Goal: Navigation & Orientation: Find specific page/section

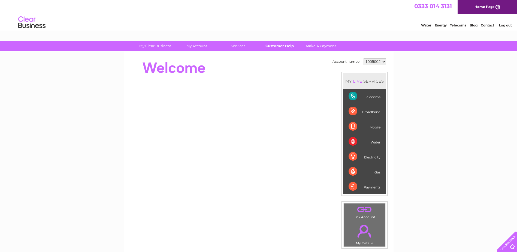
click at [282, 46] on link "Customer Help" at bounding box center [279, 46] width 45 height 10
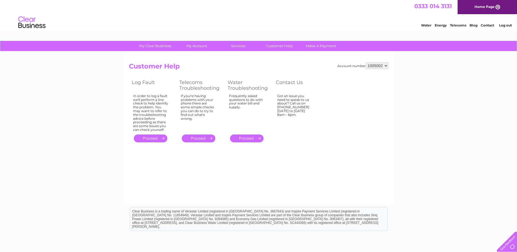
click at [206, 136] on link "." at bounding box center [199, 138] width 34 height 8
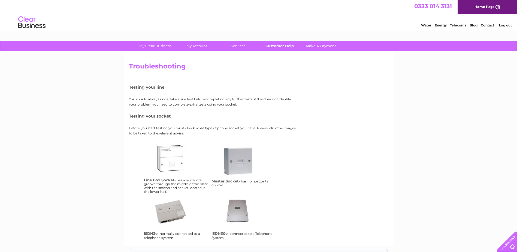
click at [277, 46] on link "Customer Help" at bounding box center [279, 46] width 45 height 10
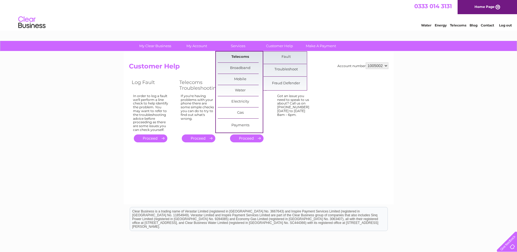
click at [243, 56] on link "Telecoms" at bounding box center [240, 57] width 45 height 11
click at [294, 68] on link "Troubleshoot" at bounding box center [286, 69] width 45 height 11
click at [286, 69] on link "Troubleshoot" at bounding box center [286, 69] width 45 height 11
click at [283, 69] on link "Troubleshoot" at bounding box center [286, 69] width 45 height 11
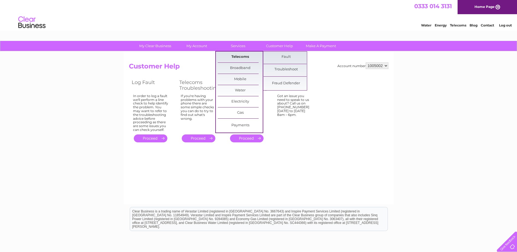
click at [236, 57] on link "Telecoms" at bounding box center [240, 57] width 45 height 11
click at [293, 70] on link "Troubleshoot" at bounding box center [286, 69] width 45 height 11
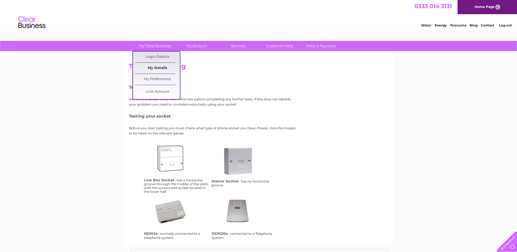
click at [158, 67] on link "My Details" at bounding box center [157, 68] width 45 height 11
